Goal: Information Seeking & Learning: Learn about a topic

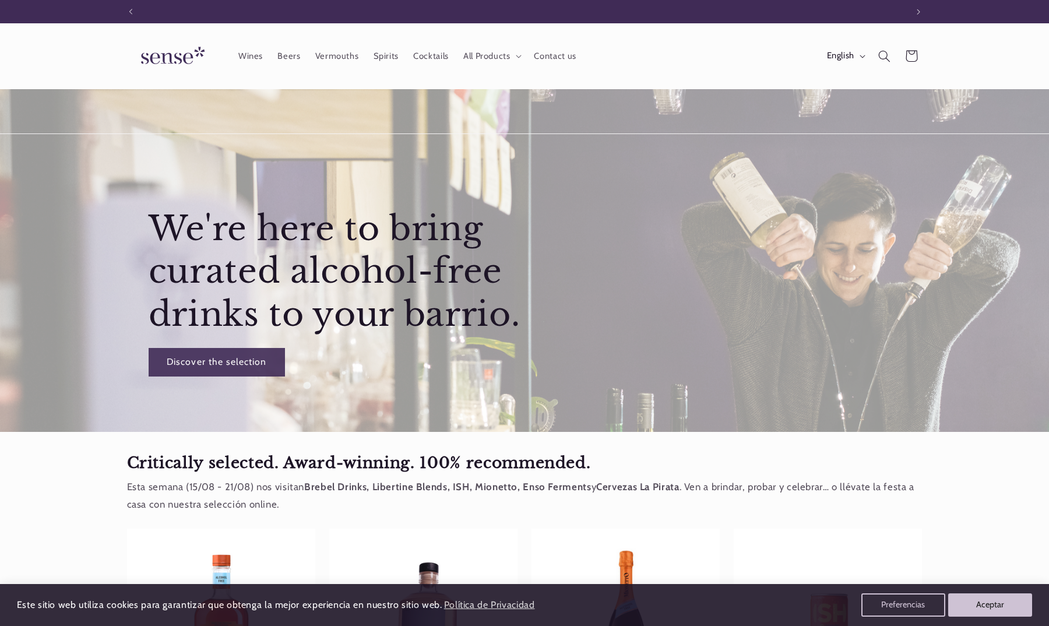
scroll to position [0, 776]
click at [990, 612] on button "Aceptar" at bounding box center [990, 604] width 84 height 23
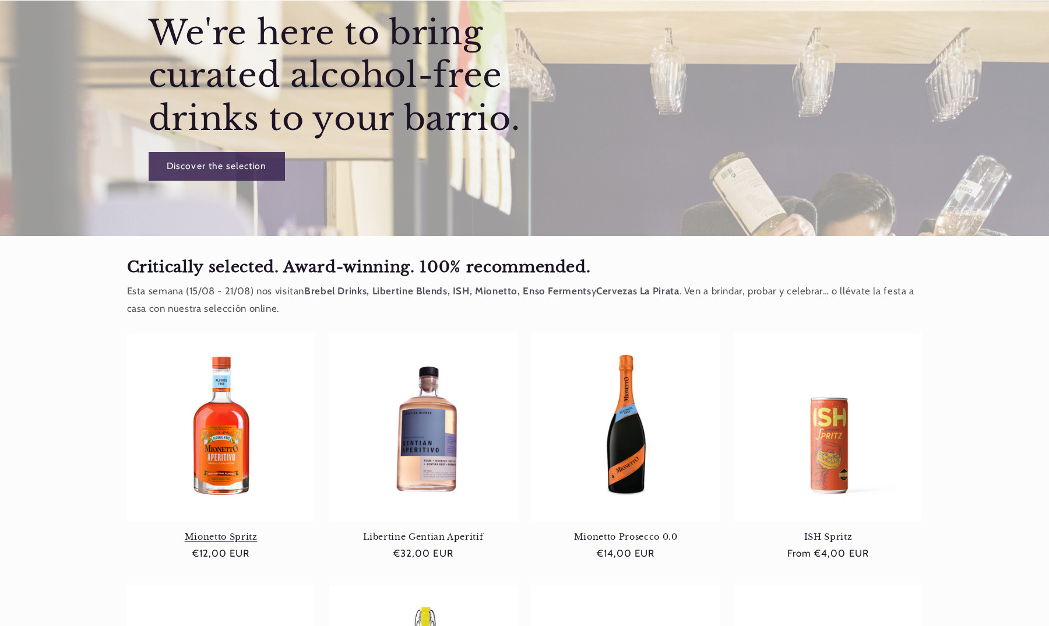
click at [230, 531] on link "Mionetto Spritz" at bounding box center [221, 536] width 188 height 10
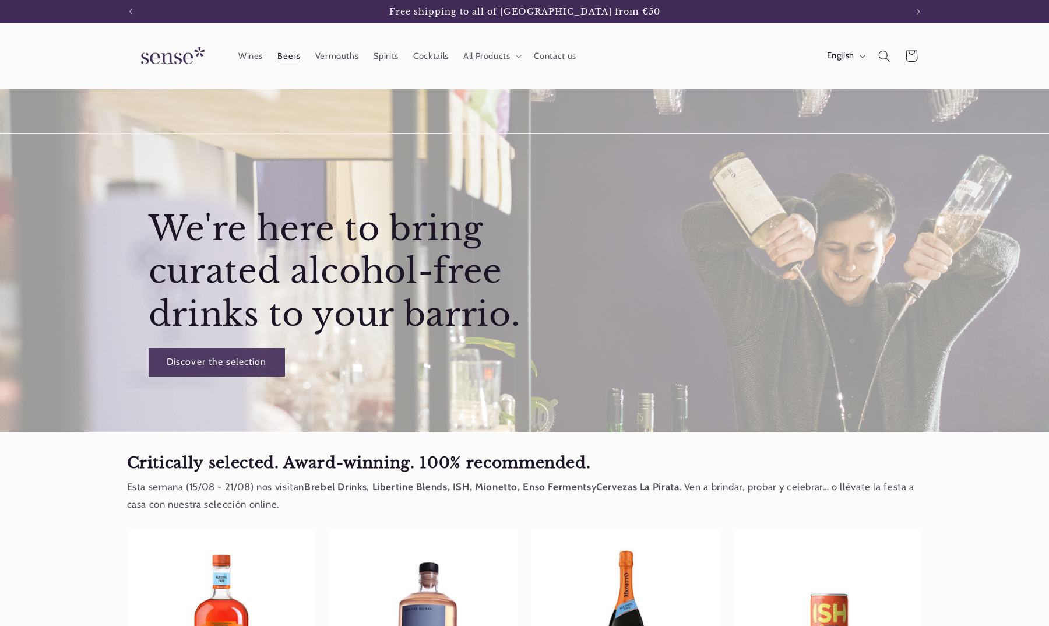
click at [292, 55] on span "Beers" at bounding box center [288, 56] width 23 height 11
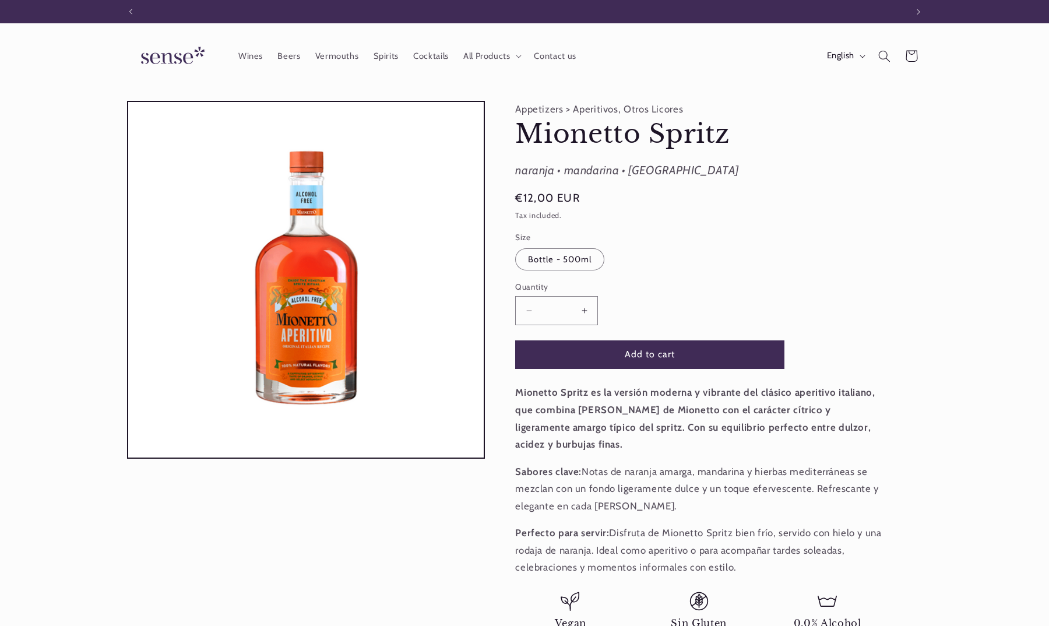
scroll to position [0, 776]
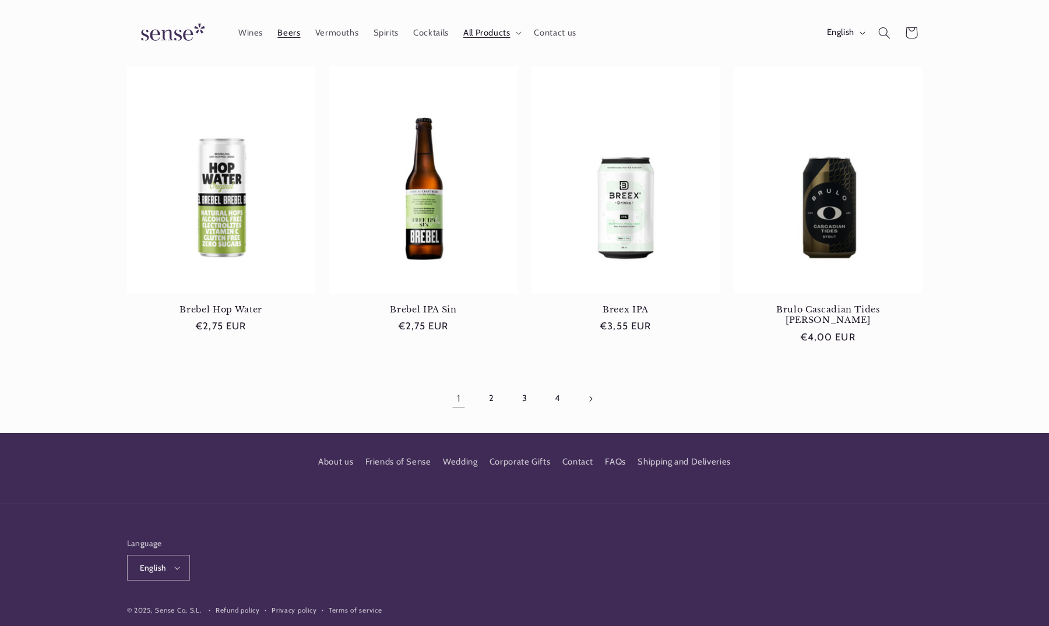
scroll to position [1065, 0]
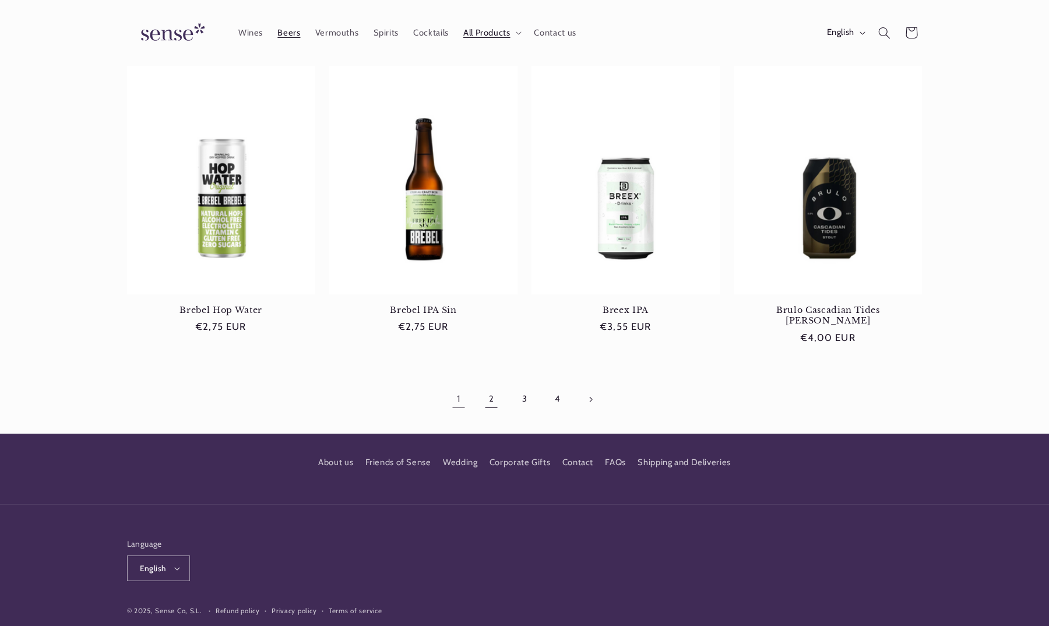
click at [490, 386] on link "2" at bounding box center [491, 399] width 27 height 27
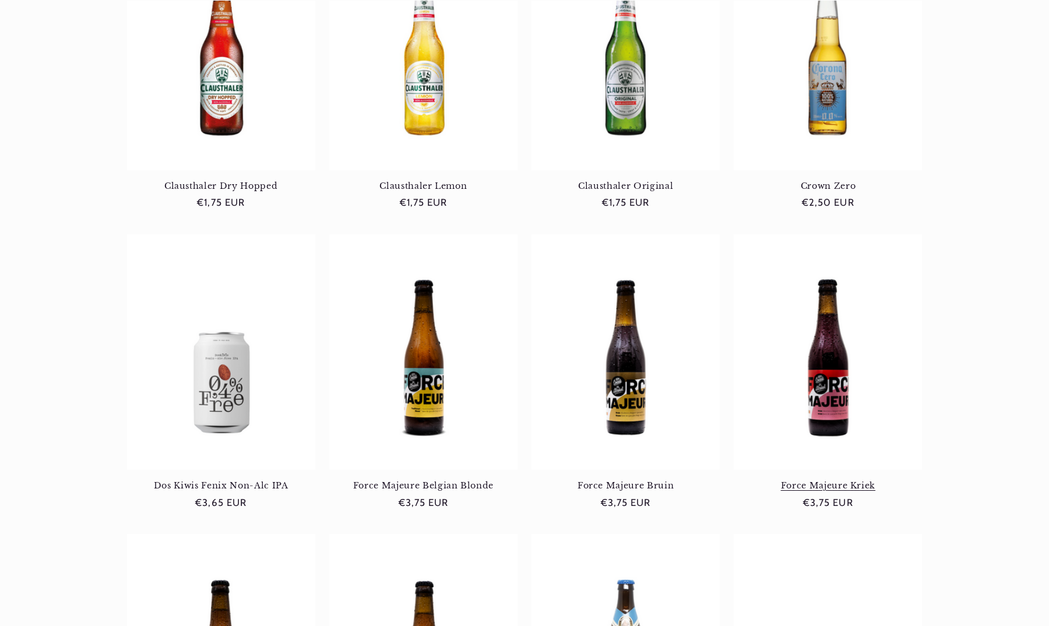
click at [838, 480] on link "Force Majeure Kriek" at bounding box center [827, 485] width 188 height 10
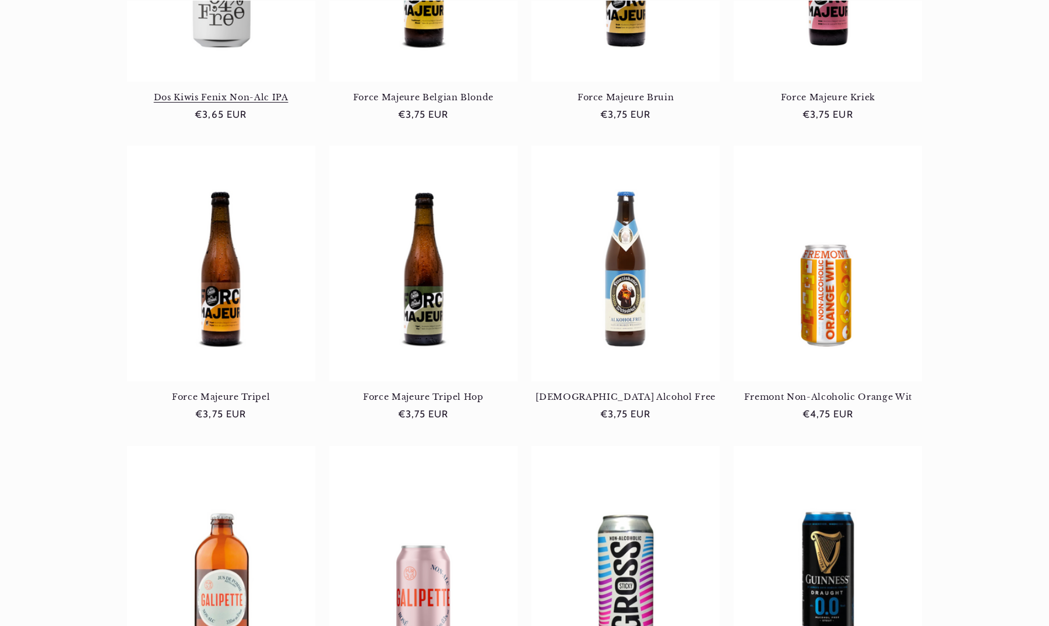
scroll to position [649, 0]
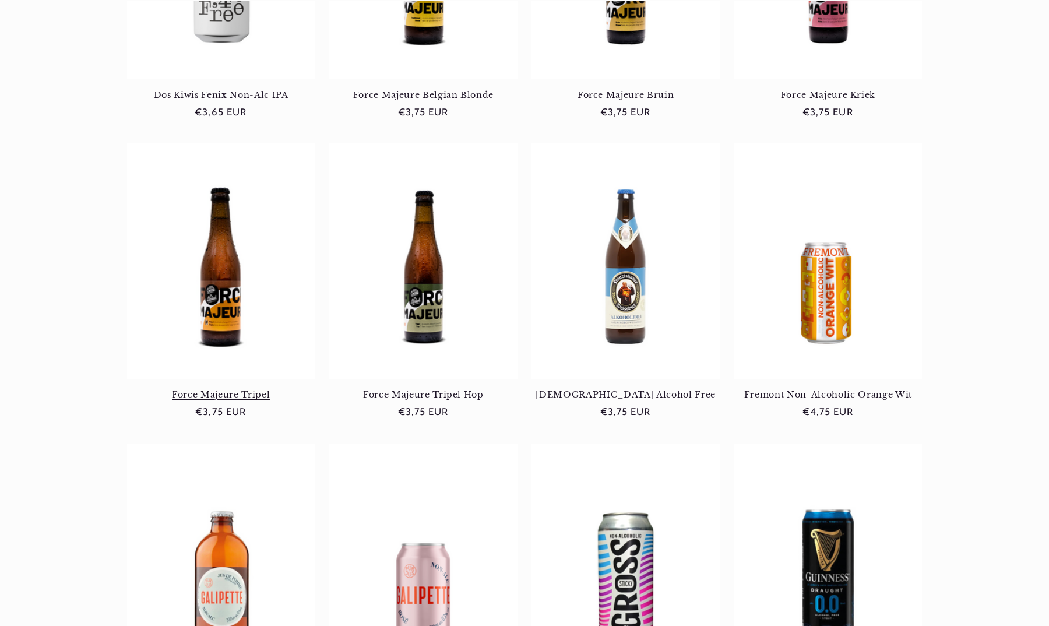
click at [231, 389] on link "Force Majeure Tripel" at bounding box center [221, 394] width 188 height 10
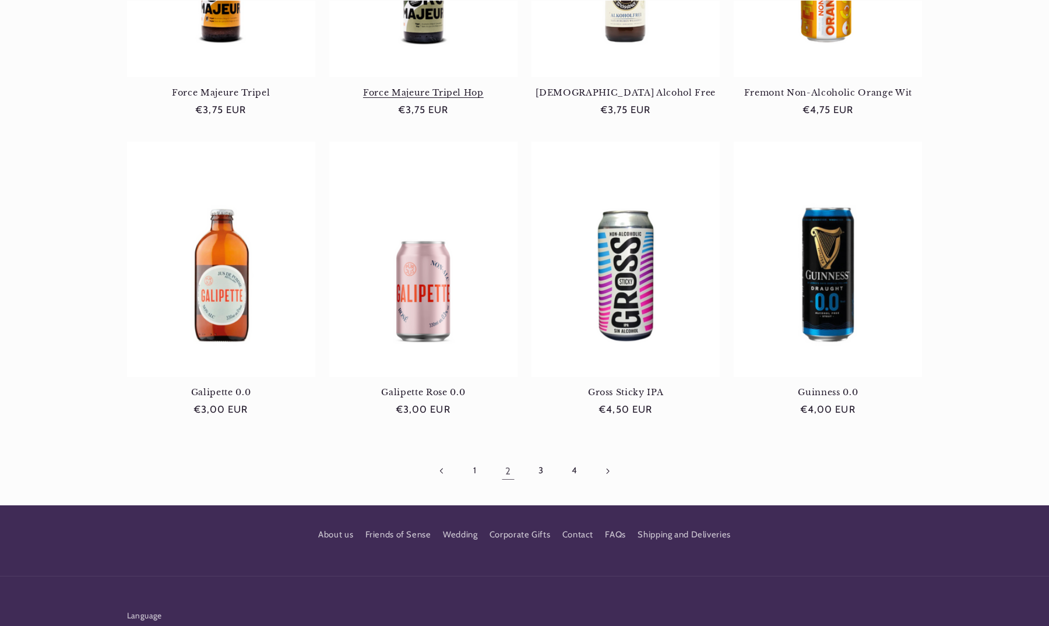
scroll to position [951, 0]
click at [235, 386] on link "Galipette 0.0" at bounding box center [221, 391] width 188 height 10
click at [419, 386] on link "Galipette Rose 0.0" at bounding box center [423, 391] width 188 height 10
click at [617, 386] on link "Gross Sticky IPA" at bounding box center [625, 391] width 188 height 10
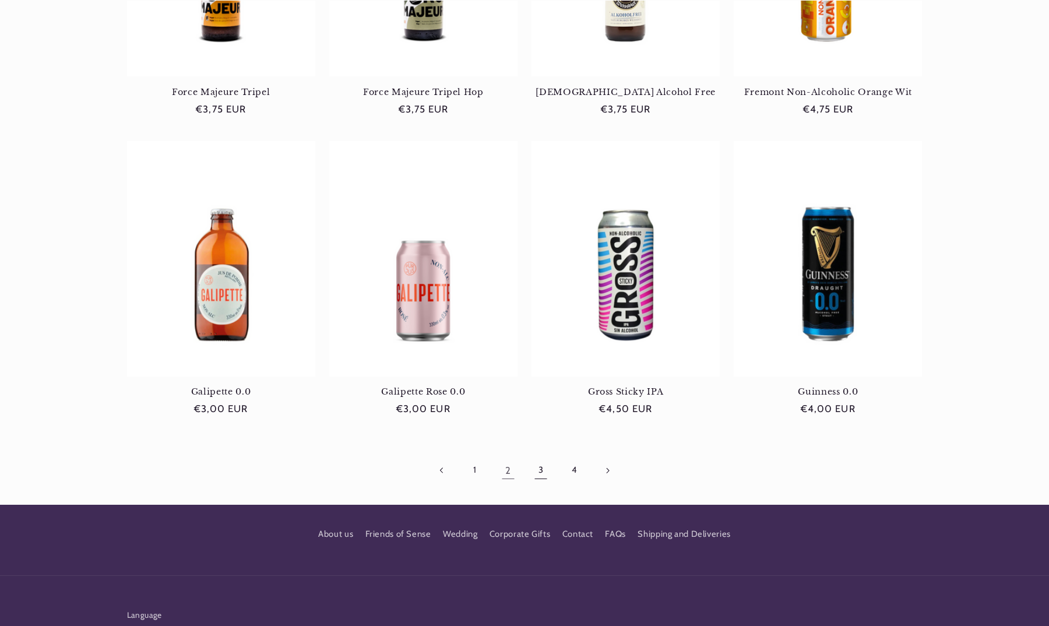
click at [543, 467] on link "3" at bounding box center [540, 470] width 27 height 27
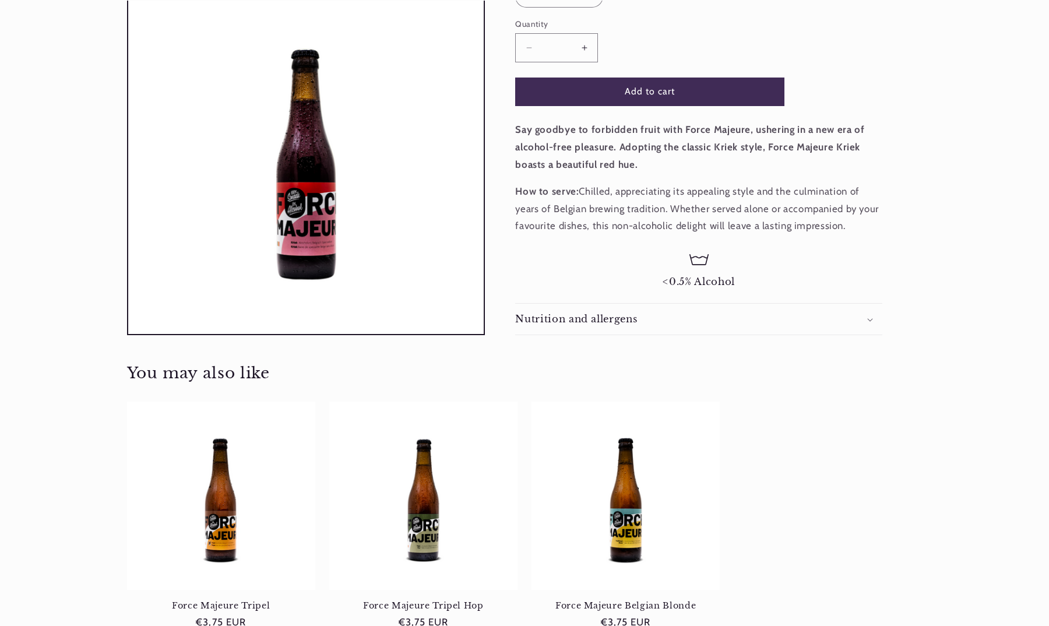
scroll to position [288, 0]
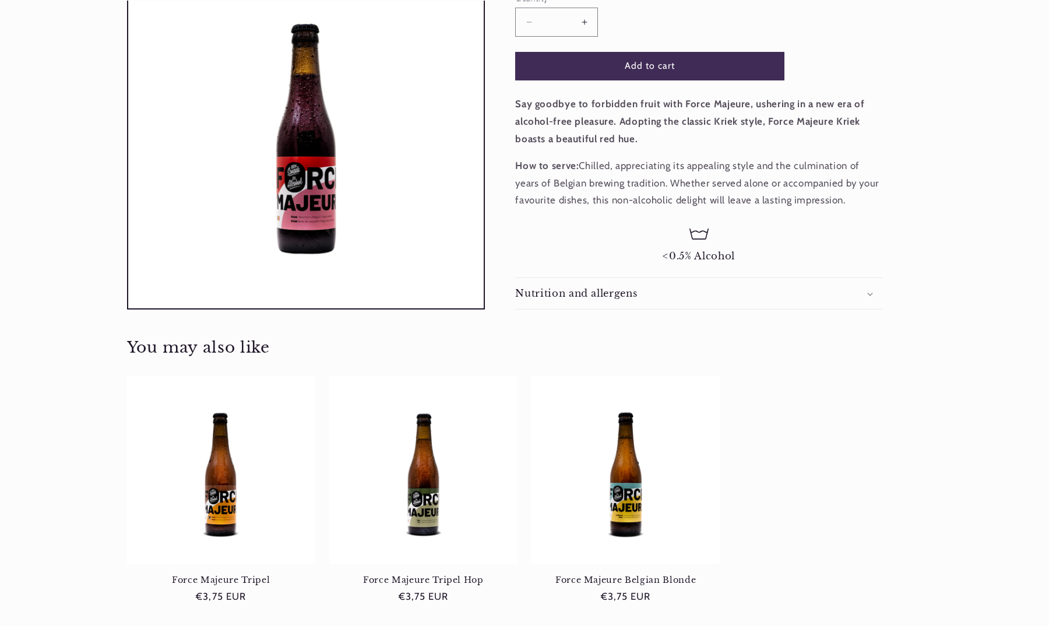
click at [623, 290] on h2 "Nutrition and allergens" at bounding box center [576, 293] width 122 height 12
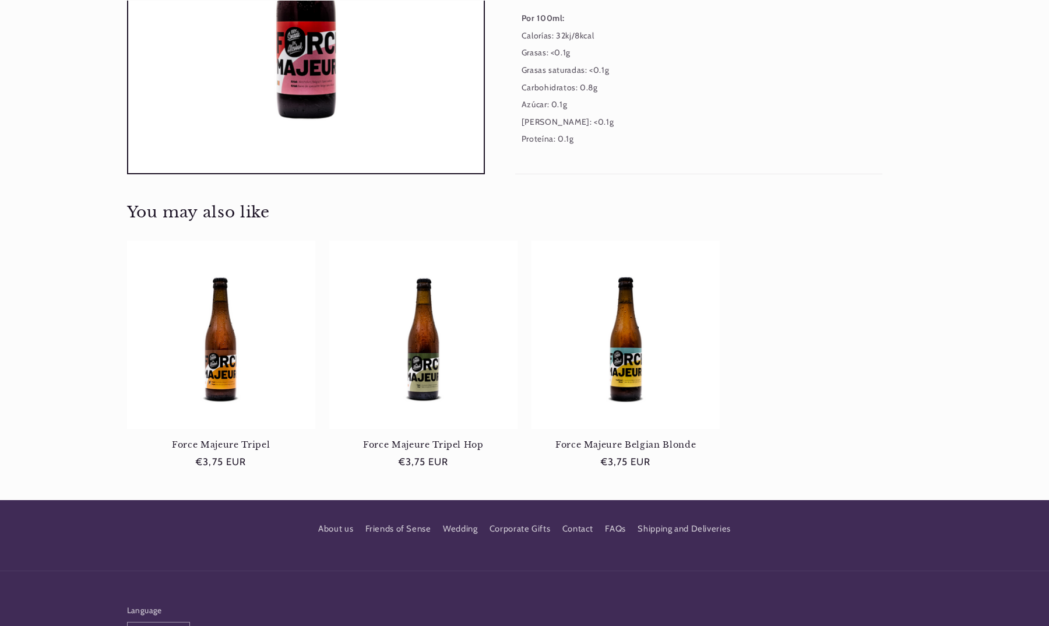
scroll to position [592, 0]
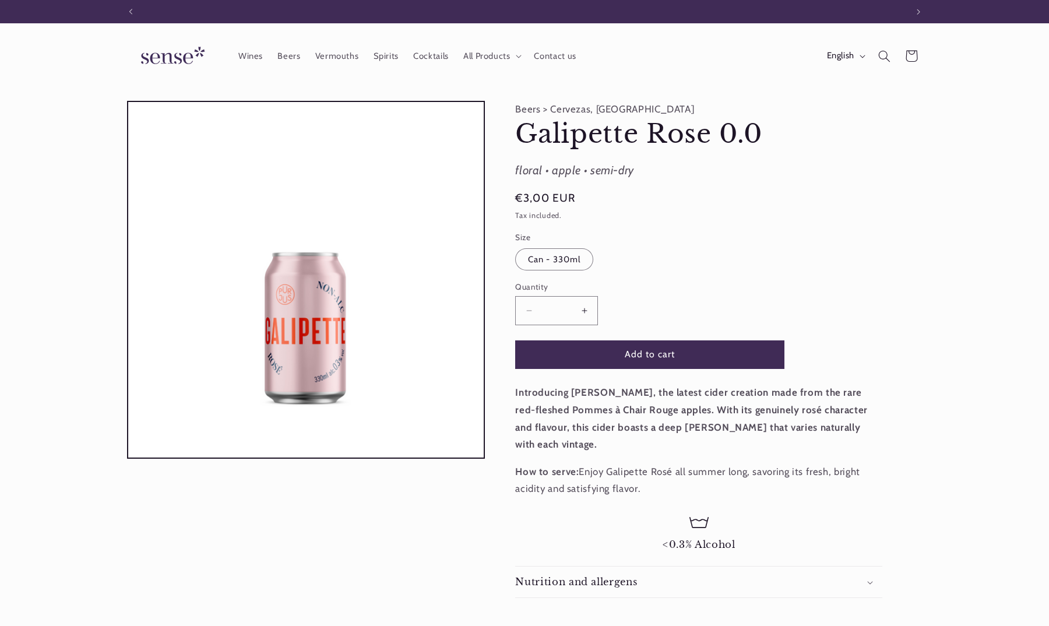
scroll to position [0, 776]
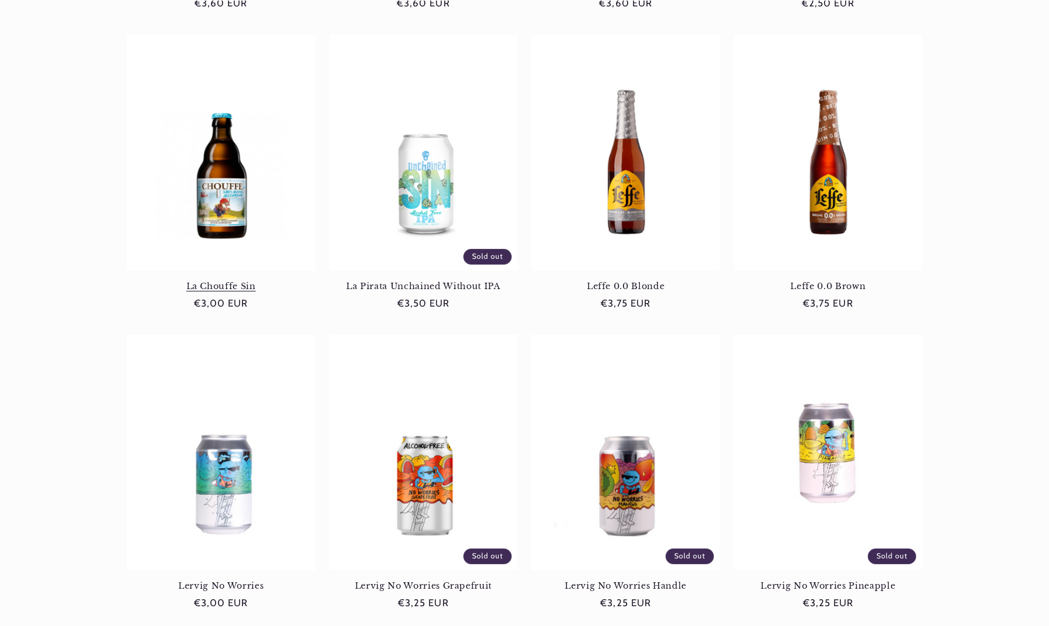
scroll to position [0, 776]
click at [218, 281] on link "La Chouffe Sin" at bounding box center [221, 286] width 188 height 10
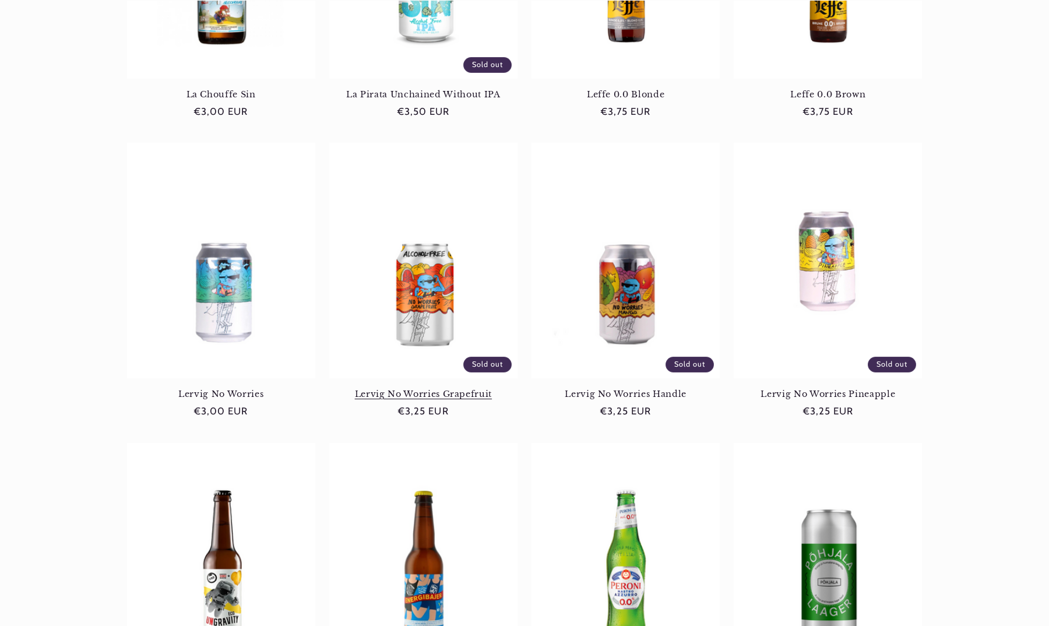
scroll to position [651, 0]
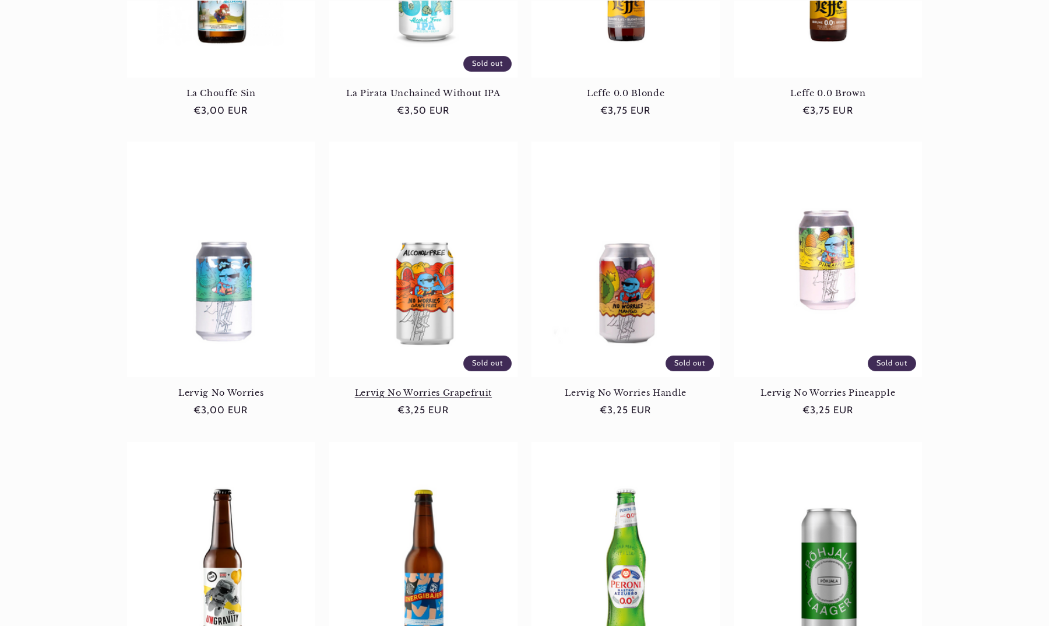
click at [418, 387] on link "Lervig No Worries Grapefruit" at bounding box center [423, 392] width 188 height 10
click at [646, 387] on link "Lervig No Worries Handle" at bounding box center [625, 392] width 188 height 10
click at [811, 387] on link "Lervig No Worries Pineapple" at bounding box center [827, 392] width 188 height 10
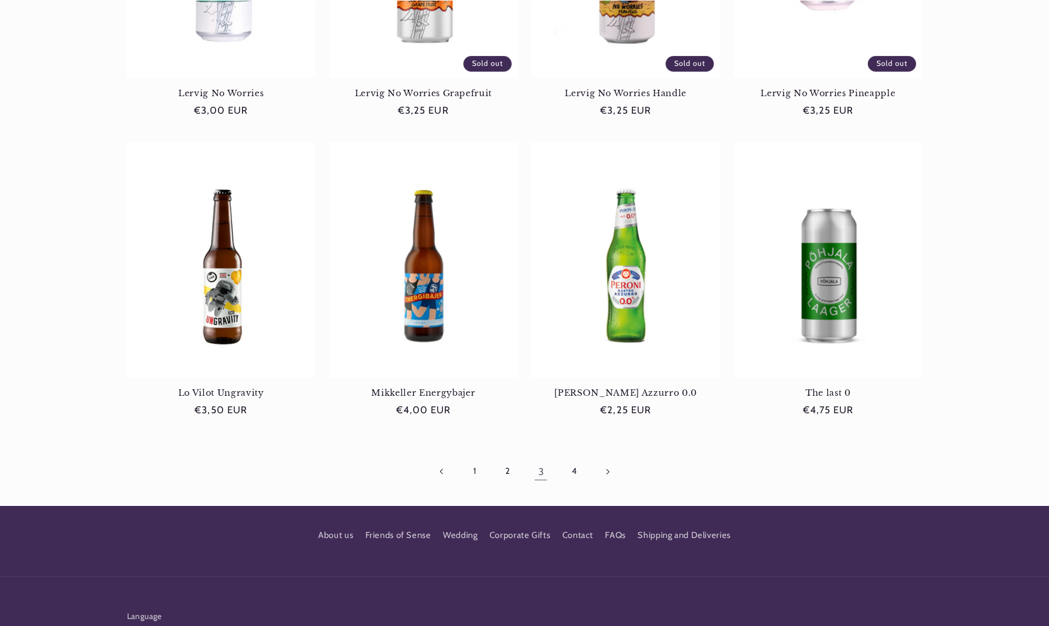
scroll to position [0, 776]
click at [573, 467] on link "4" at bounding box center [573, 471] width 27 height 27
click at [635, 387] on link "Peroni Nastro Azzurro 0.0" at bounding box center [625, 392] width 188 height 10
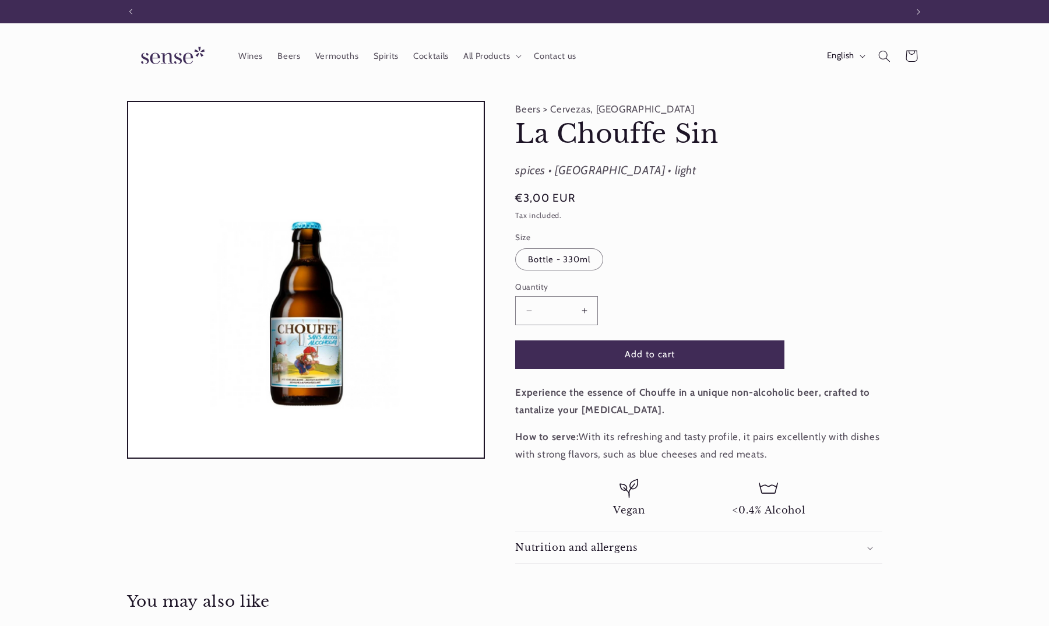
scroll to position [0, 776]
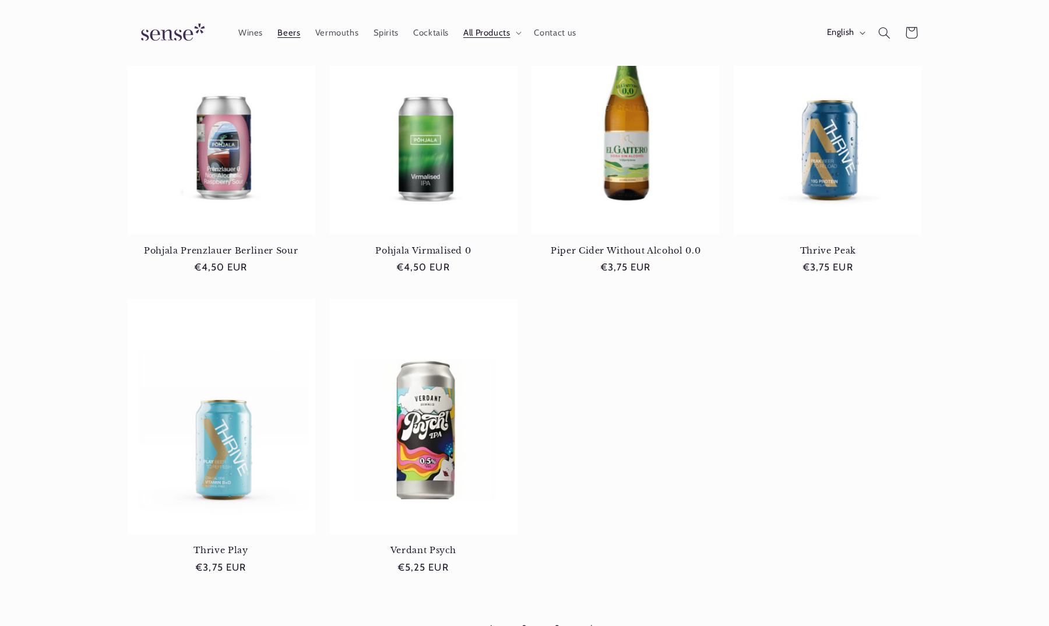
scroll to position [0, 776]
click at [216, 245] on link "Pohjala Prenzlauer Berliner Sour" at bounding box center [221, 250] width 188 height 10
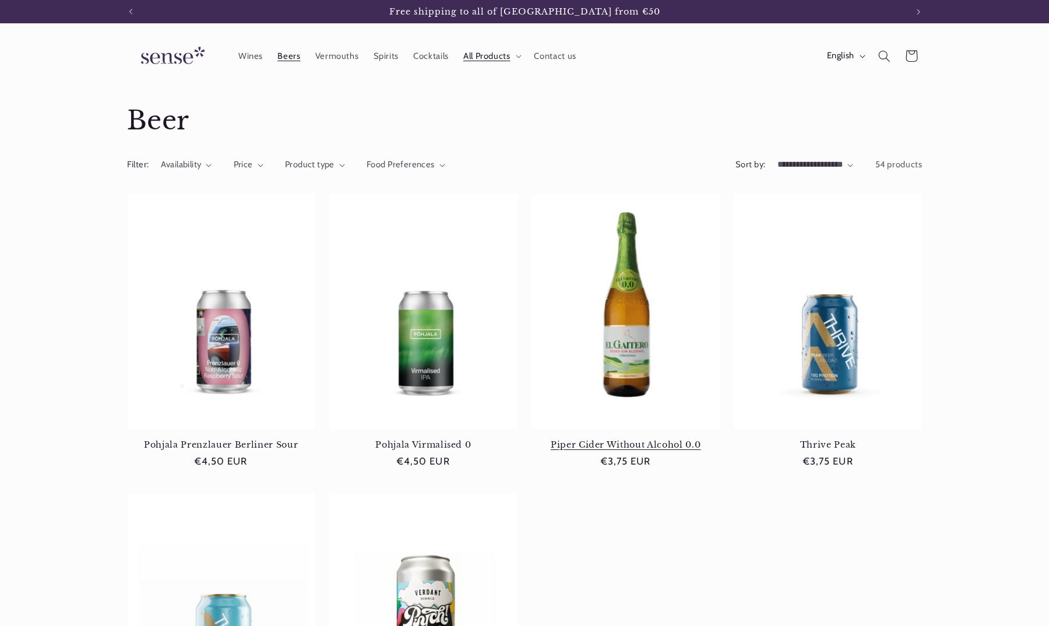
scroll to position [0, 0]
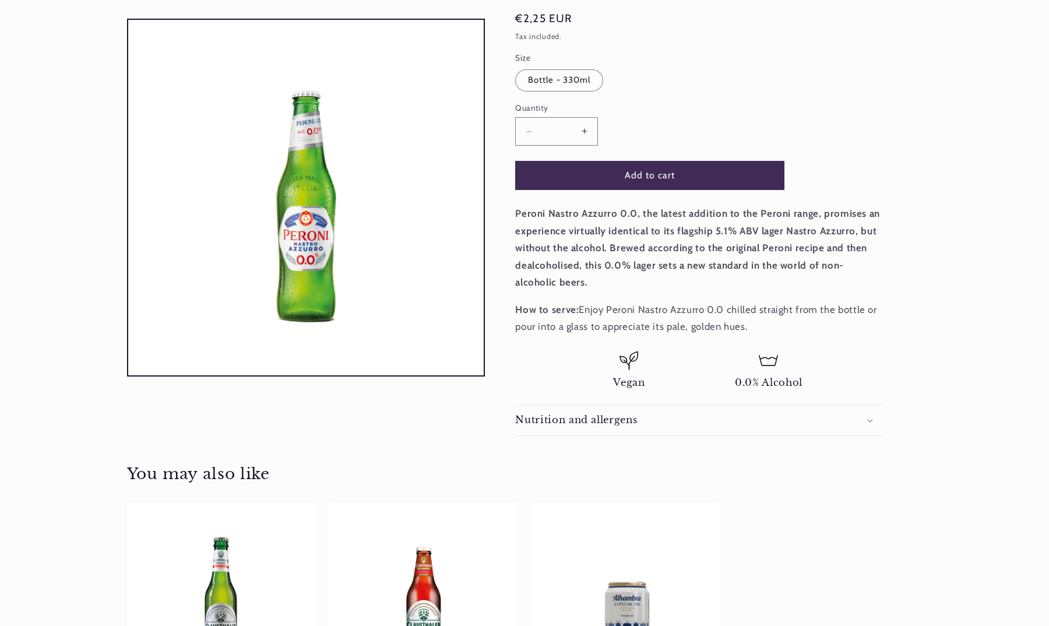
scroll to position [229, 0]
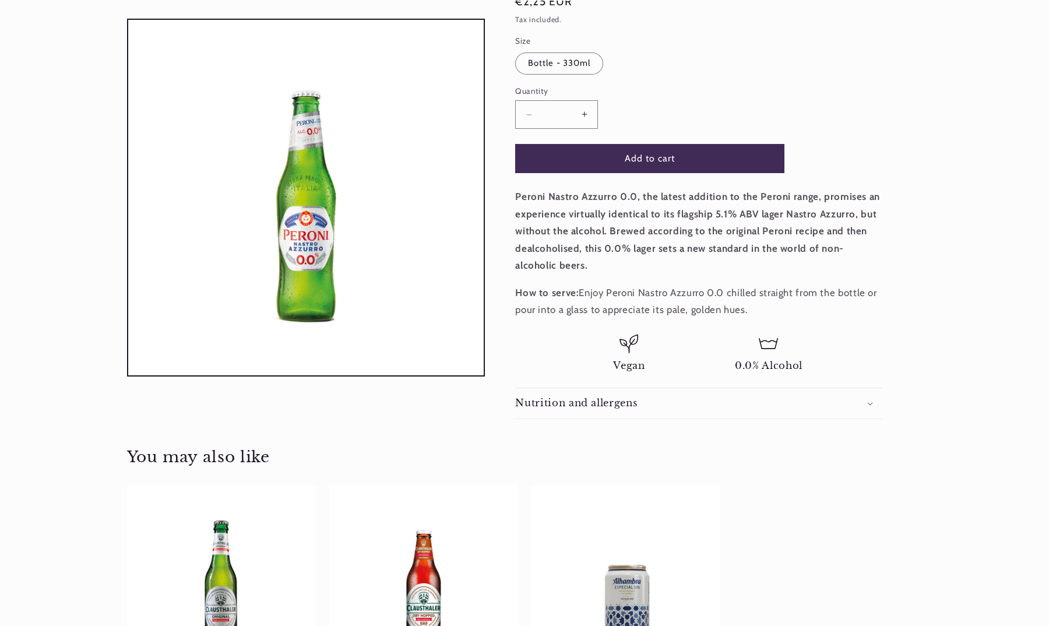
click at [571, 397] on h2 "Nutrition and allergens" at bounding box center [576, 403] width 122 height 12
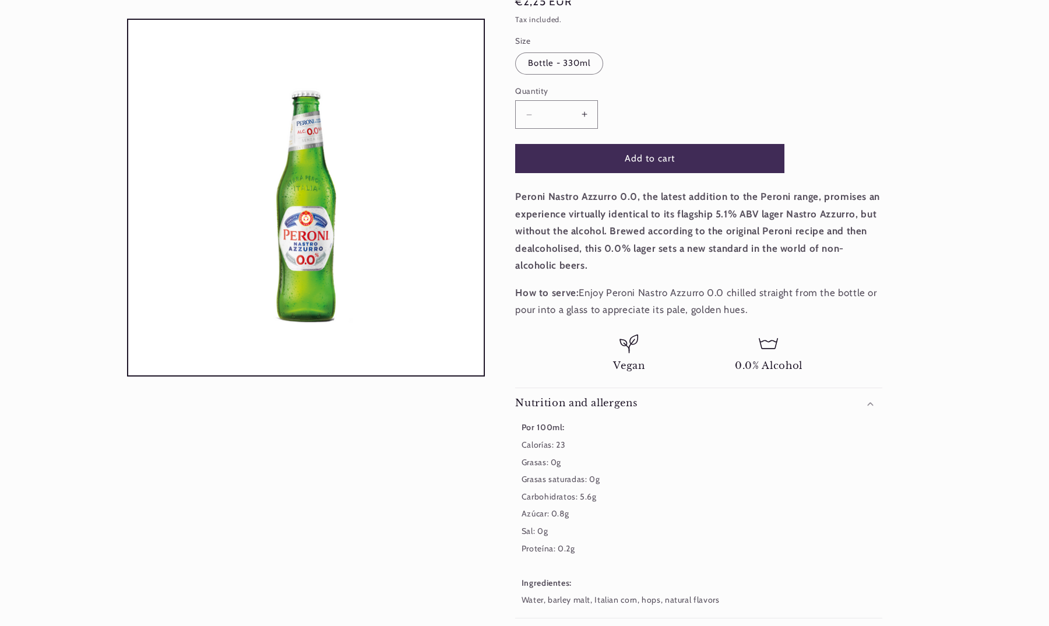
scroll to position [0, 0]
drag, startPoint x: 722, startPoint y: 256, endPoint x: 609, endPoint y: 255, distance: 113.0
click at [609, 284] on p "How to serve: Enjoy Peroni Nastro Azzurro 0.0 chilled straight from the bottle …" at bounding box center [698, 301] width 367 height 34
copy p "Peroni Nastro Azzurro 0.0"
